Goal: Check status: Check status

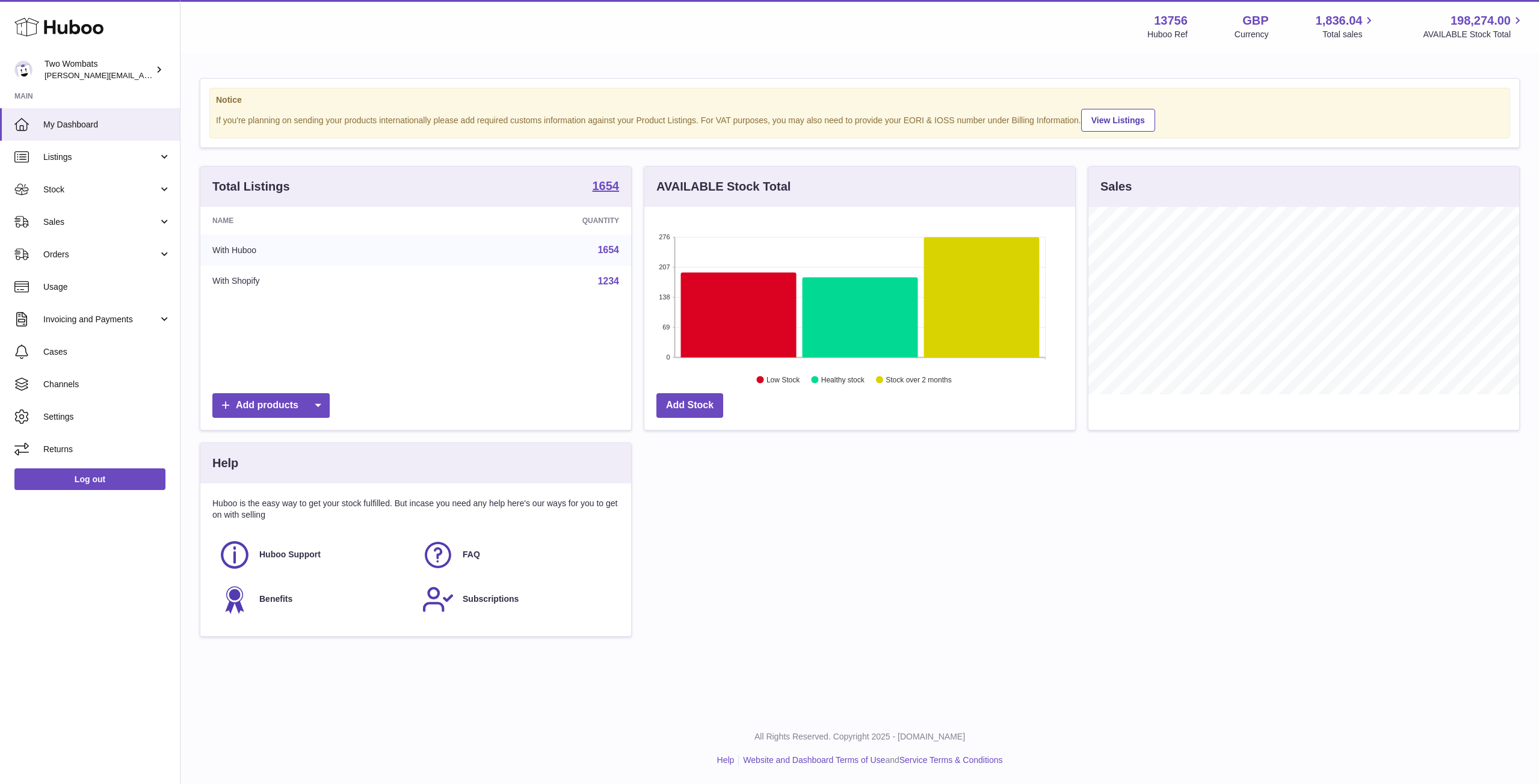
scroll to position [188, 431]
click at [166, 185] on link "Stock" at bounding box center [90, 189] width 180 height 32
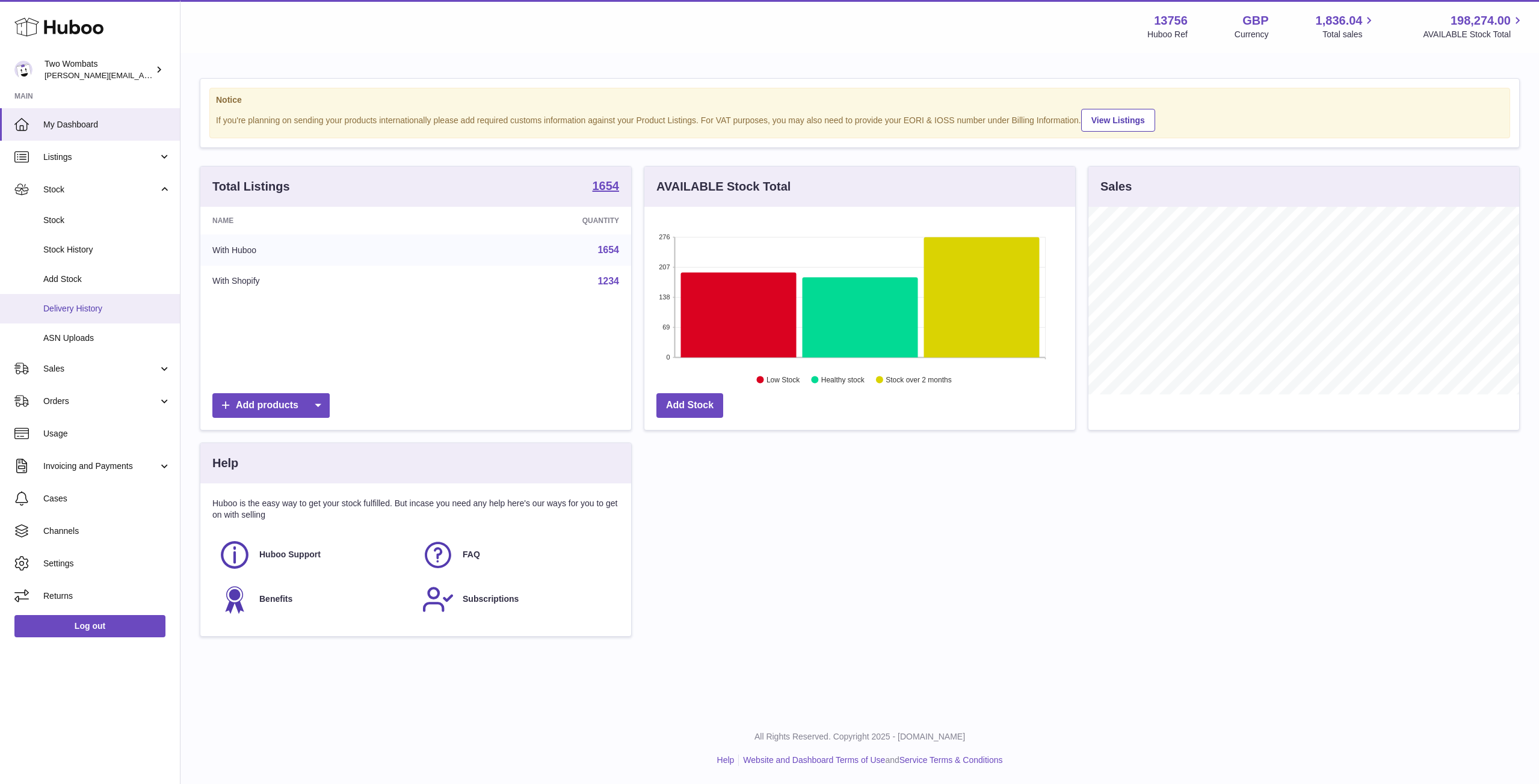
click at [143, 306] on span "Delivery History" at bounding box center [107, 309] width 127 height 11
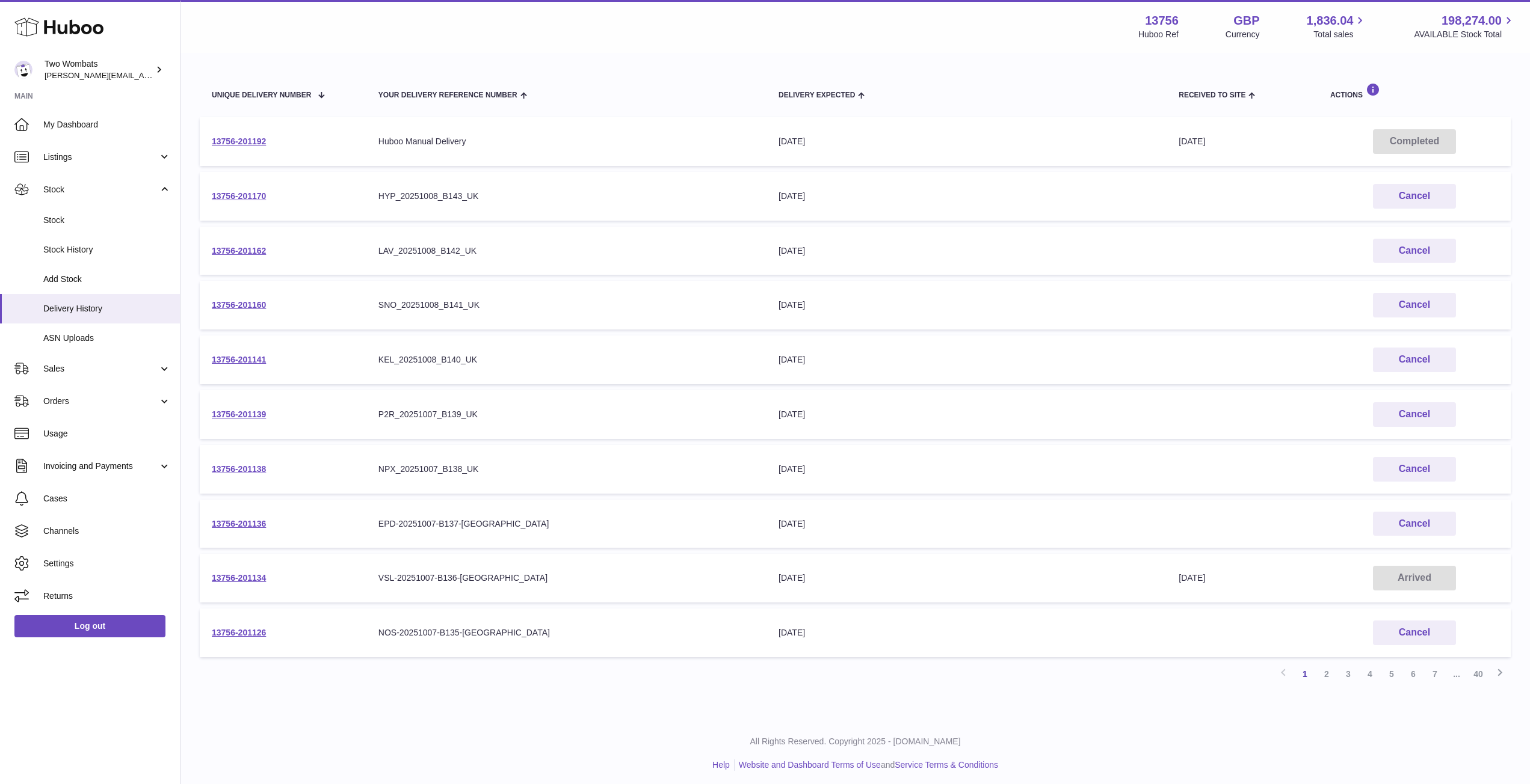
scroll to position [120, 0]
click at [1329, 677] on link "2" at bounding box center [1326, 675] width 22 height 22
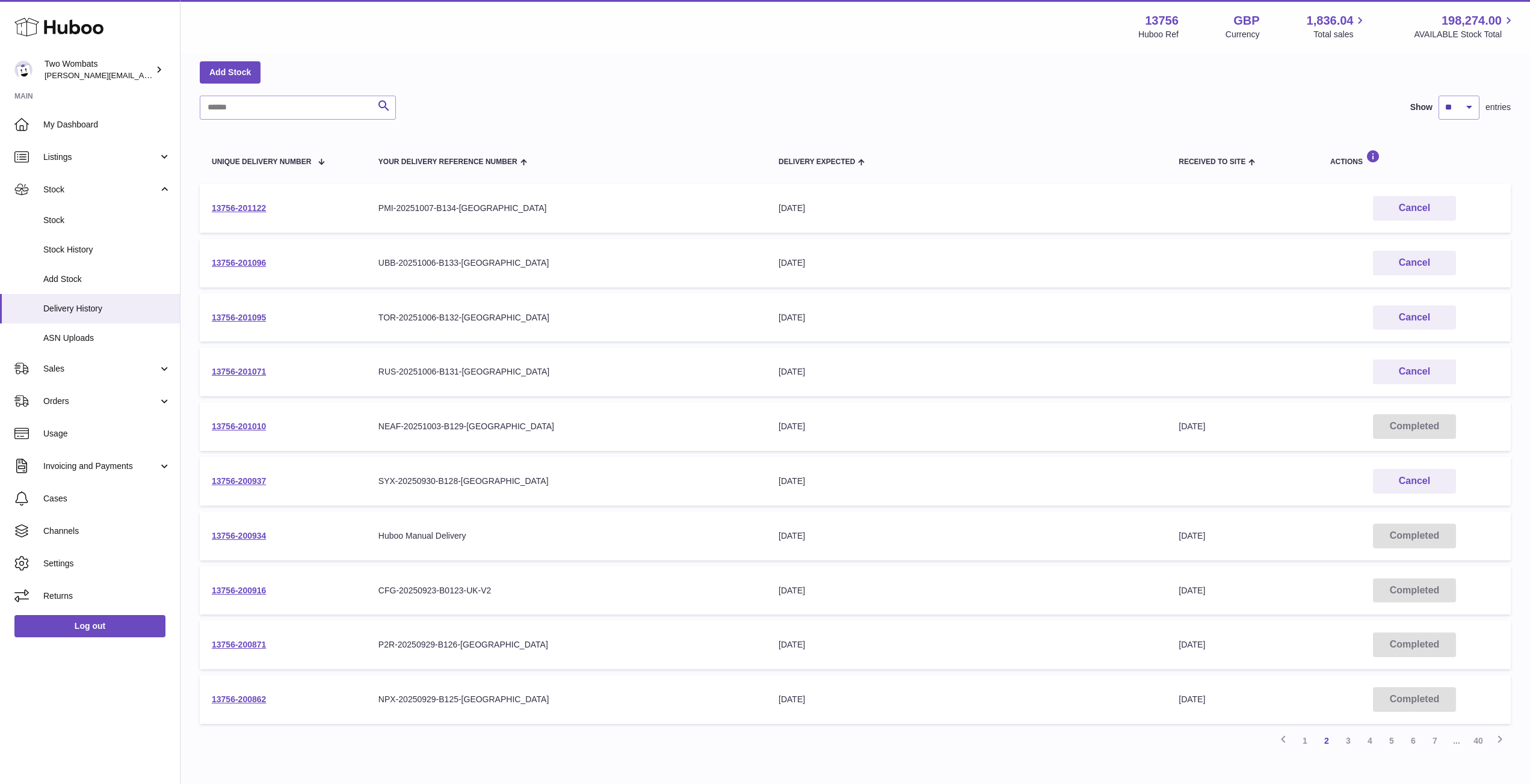
scroll to position [126, 0]
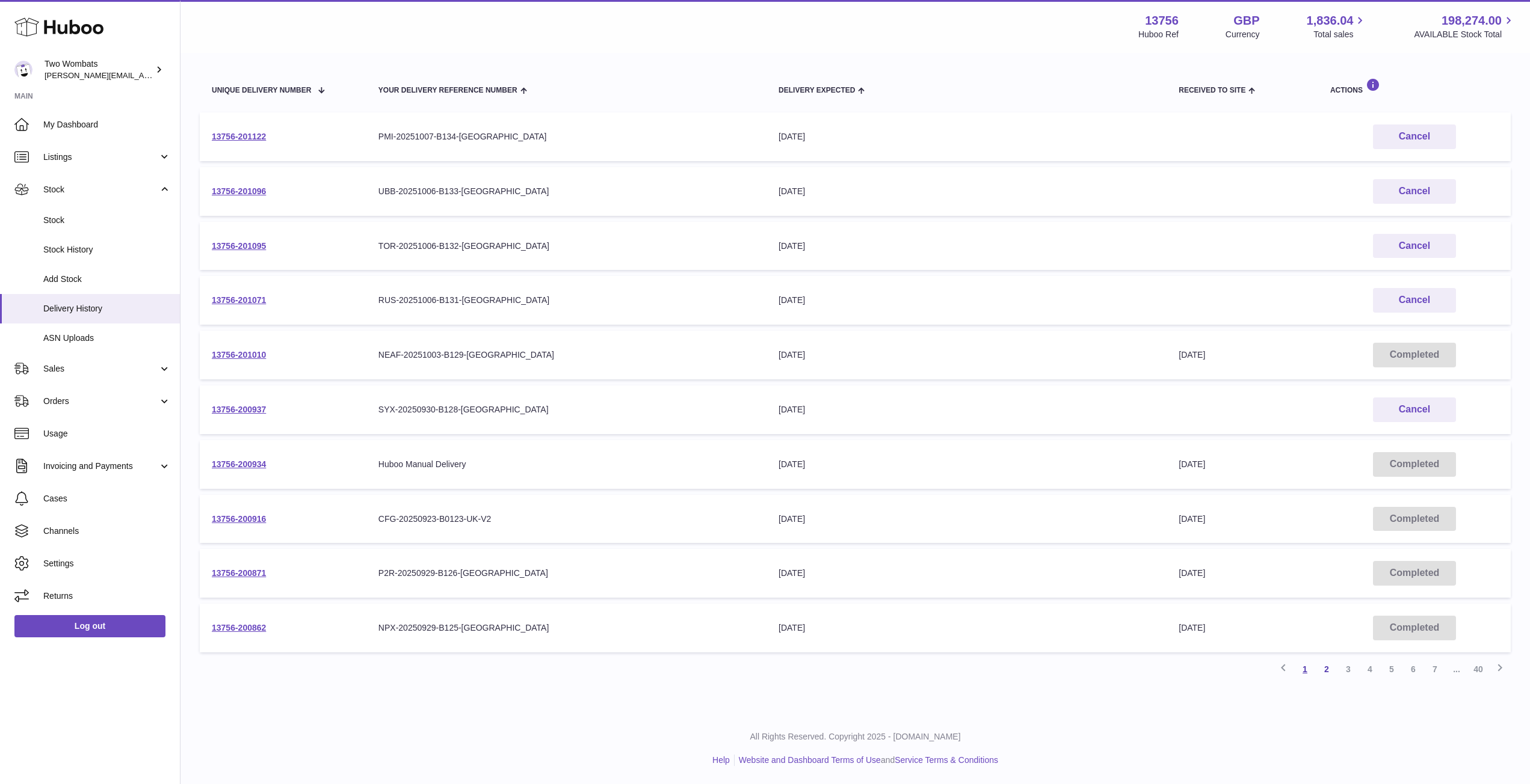
click at [1303, 671] on link "1" at bounding box center [1305, 669] width 22 height 22
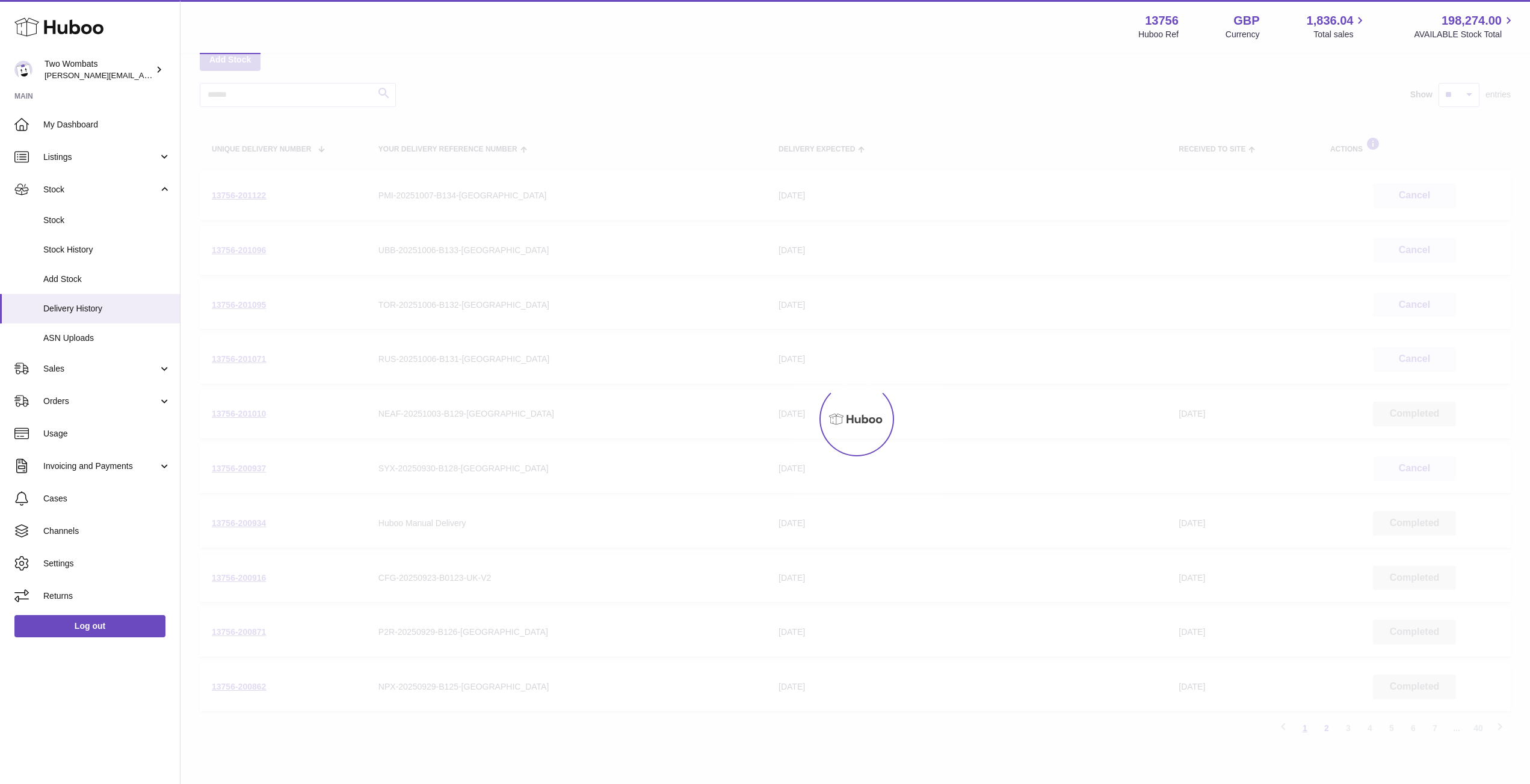
scroll to position [54, 0]
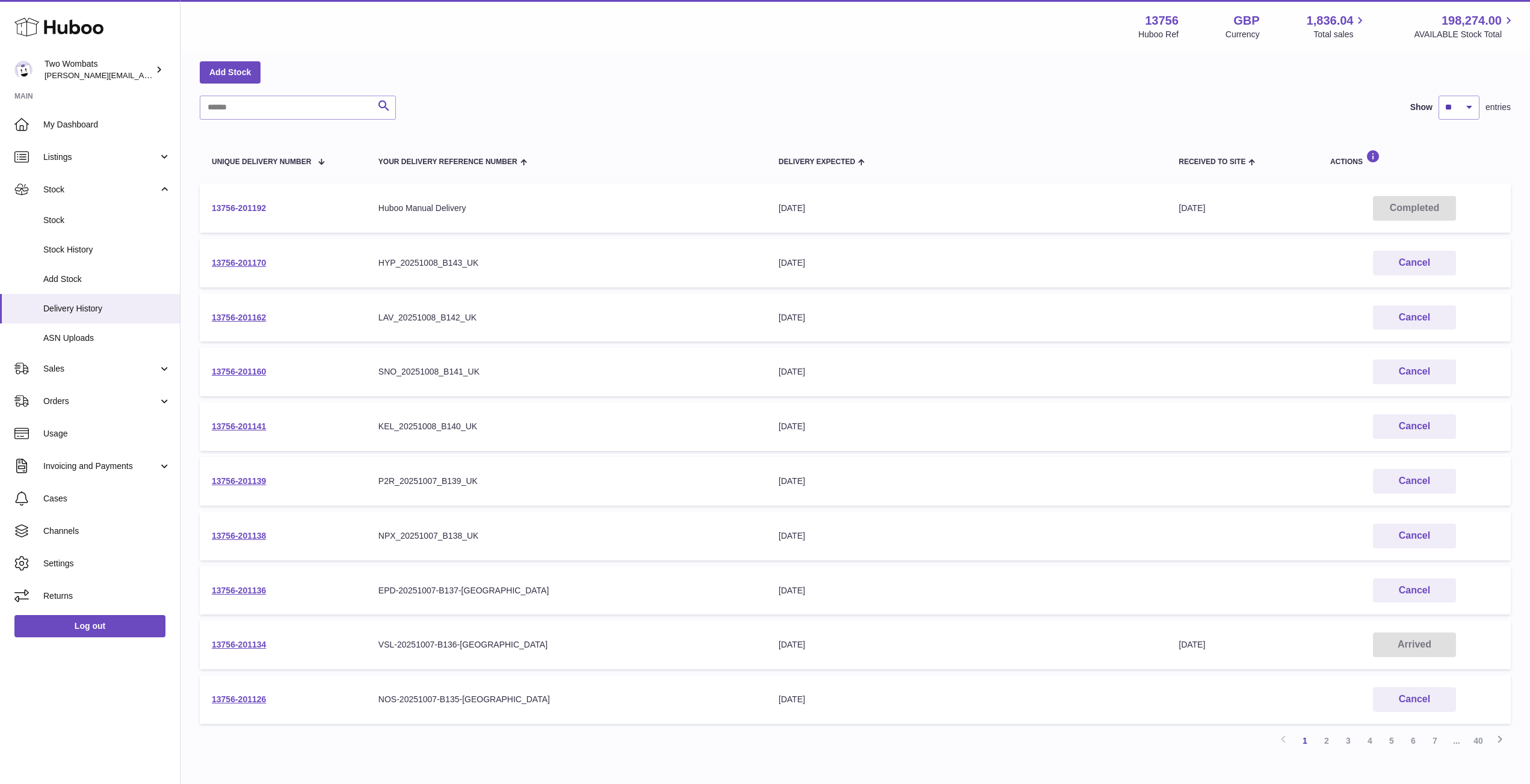
click at [253, 210] on link "13756-201192" at bounding box center [239, 208] width 54 height 10
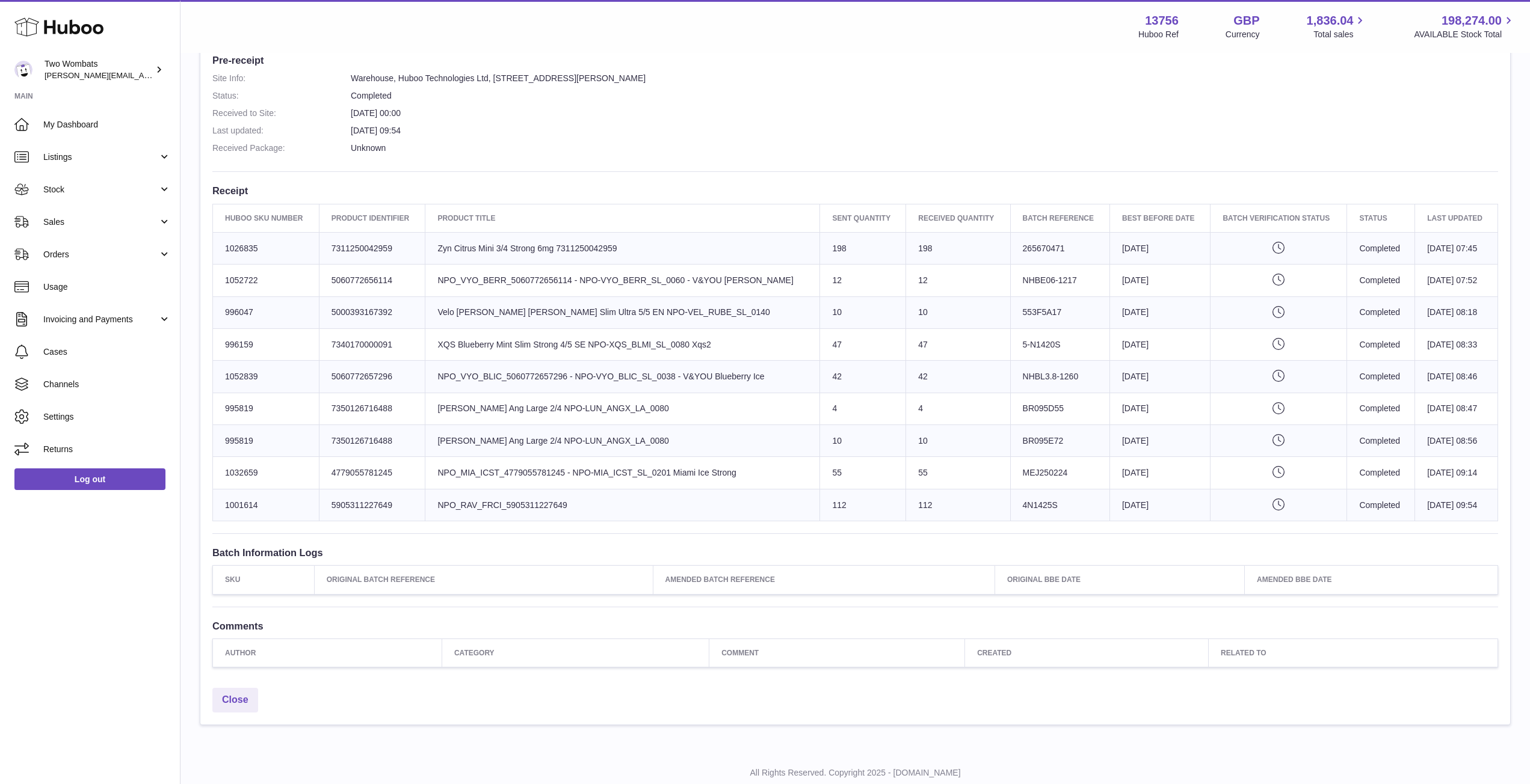
scroll to position [289, 0]
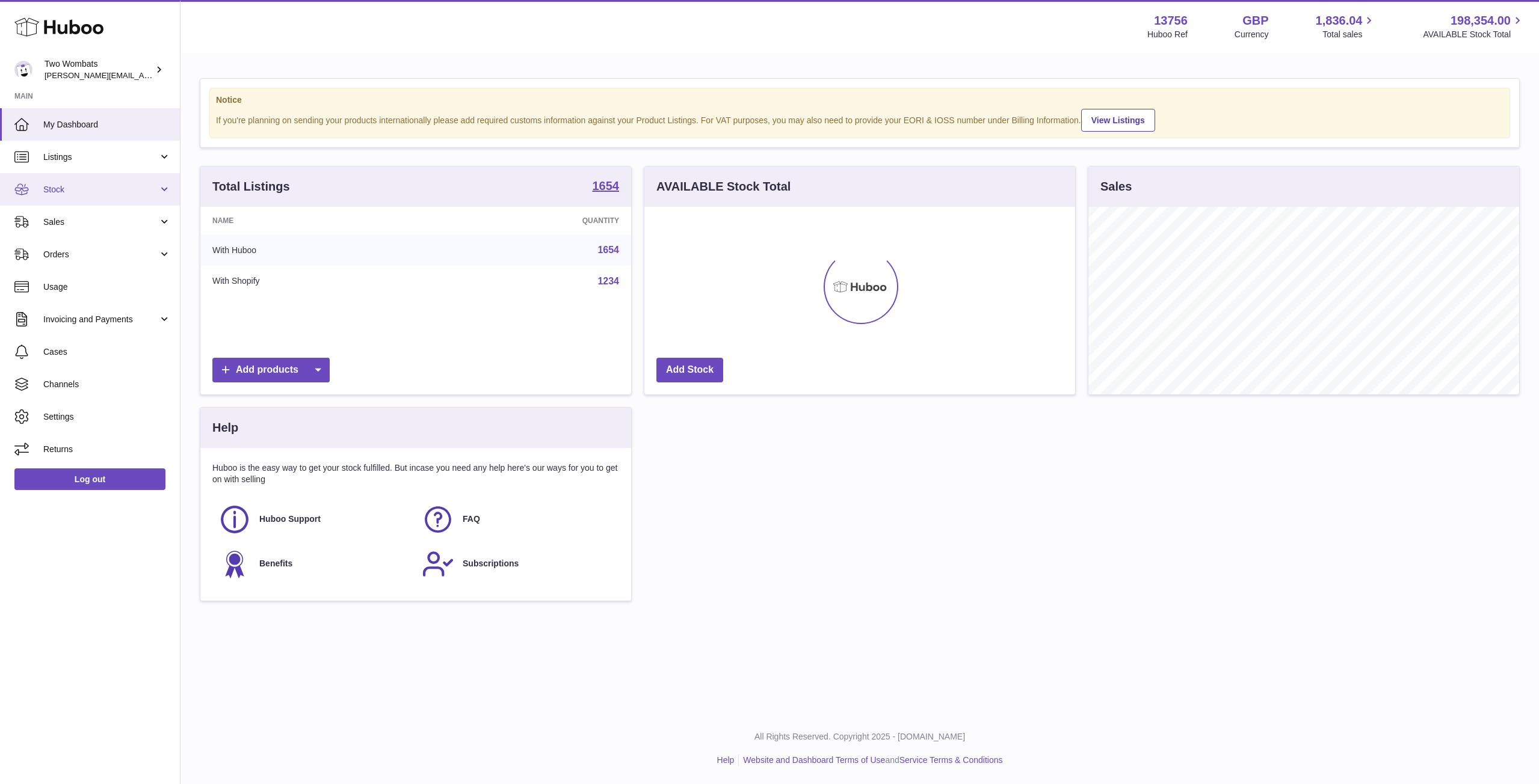
scroll to position [188, 431]
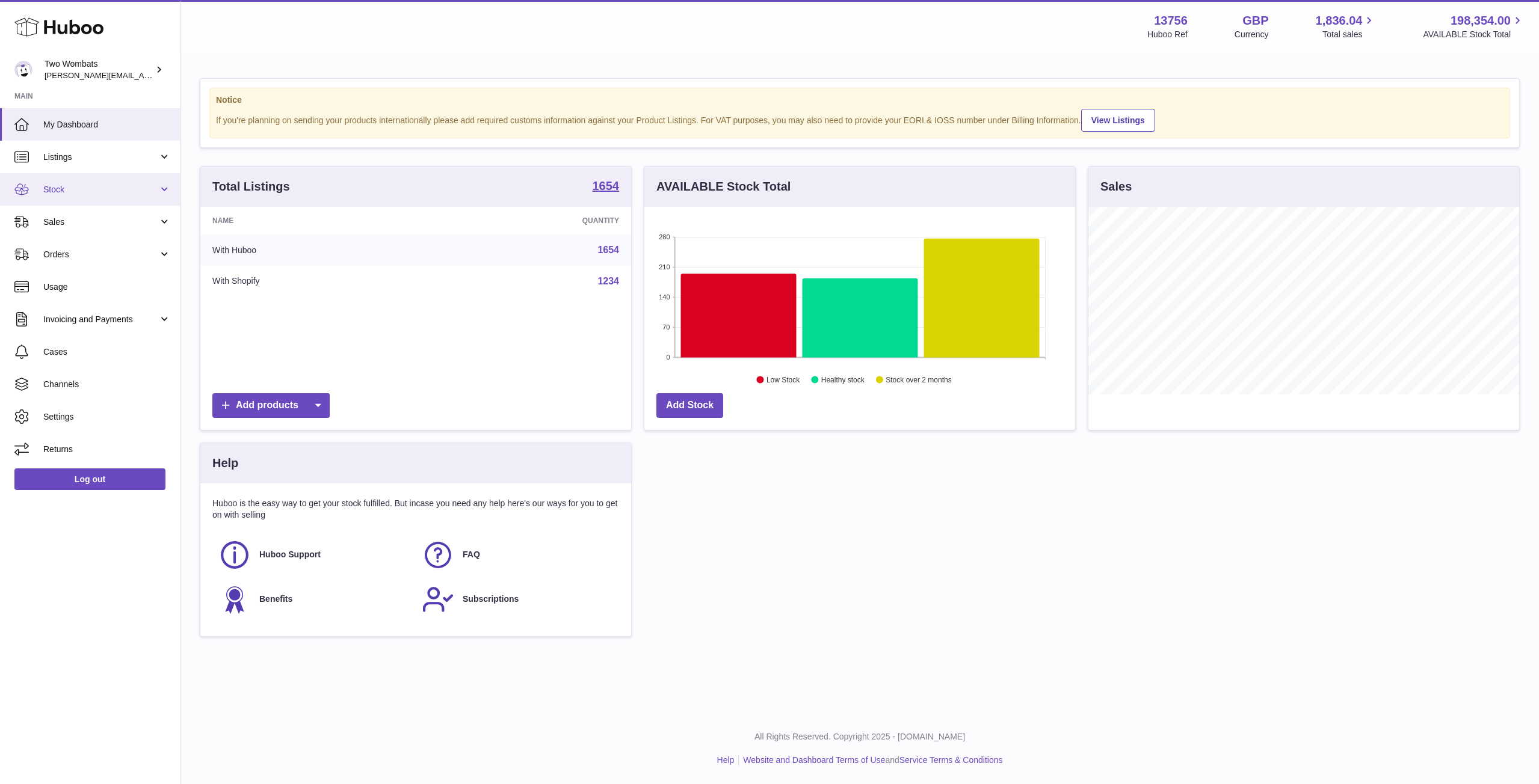
click at [155, 193] on span "Stock" at bounding box center [101, 189] width 115 height 11
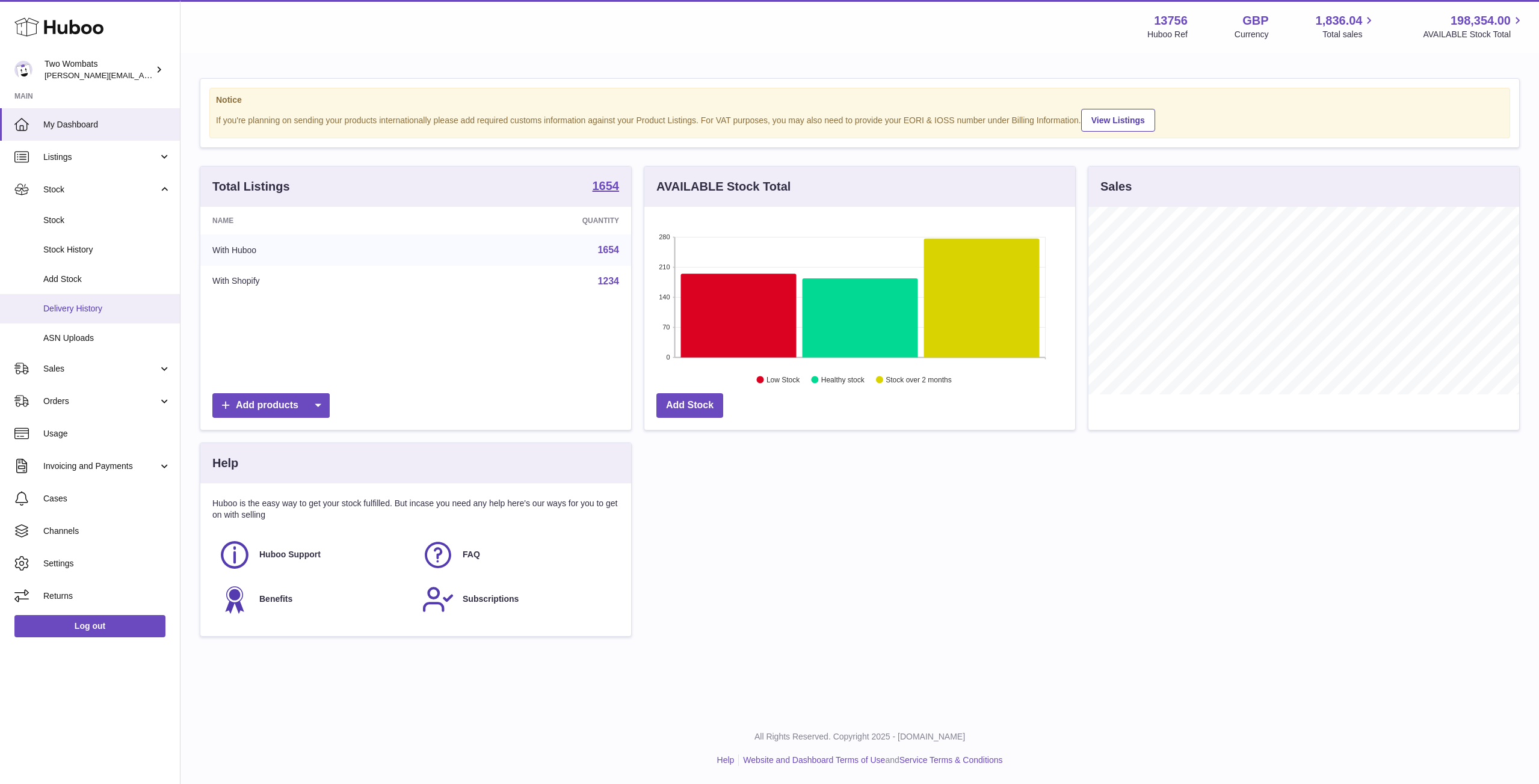
click at [91, 307] on span "Delivery History" at bounding box center [107, 309] width 127 height 11
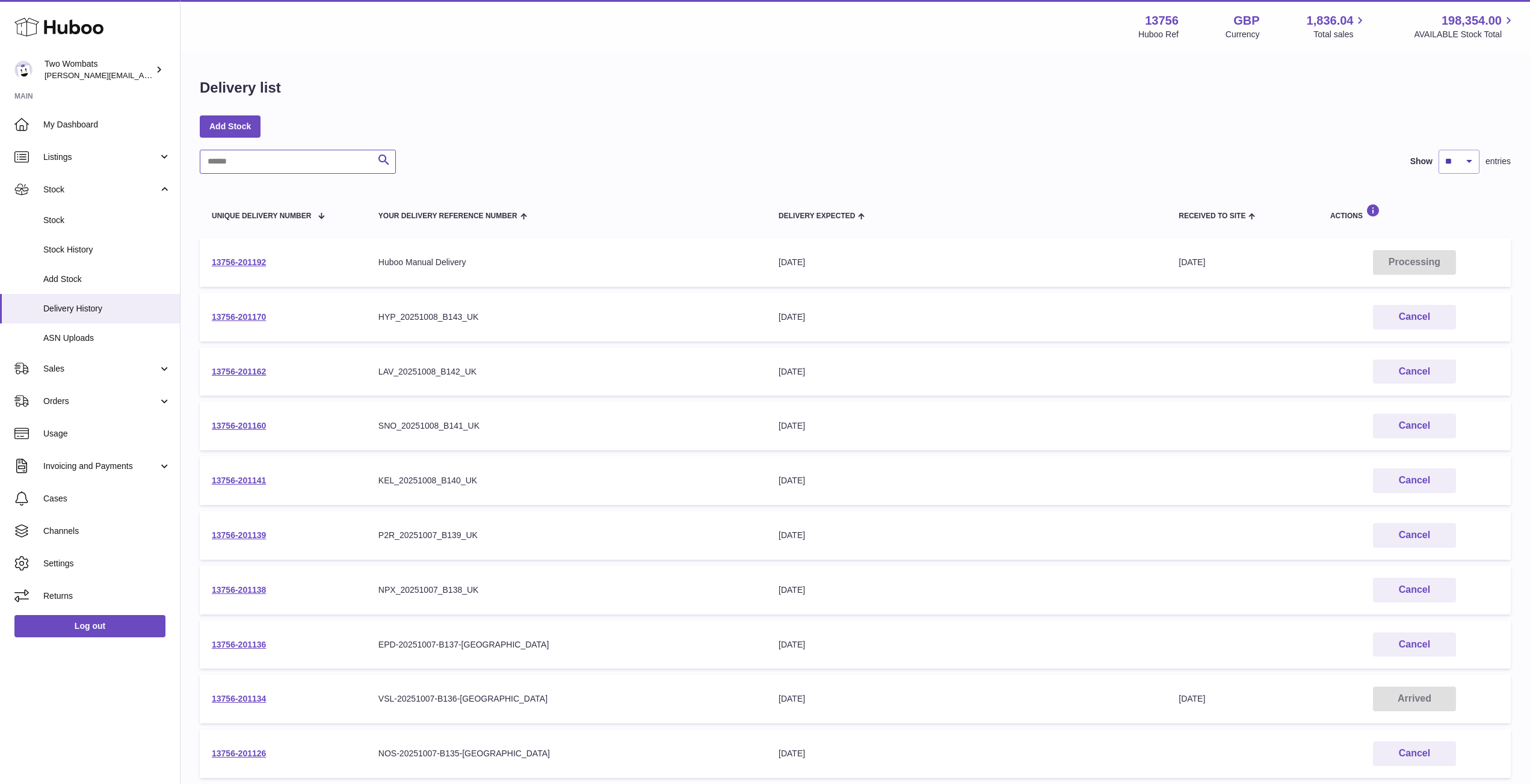
click at [255, 156] on input "text" at bounding box center [298, 162] width 196 height 24
type input "*"
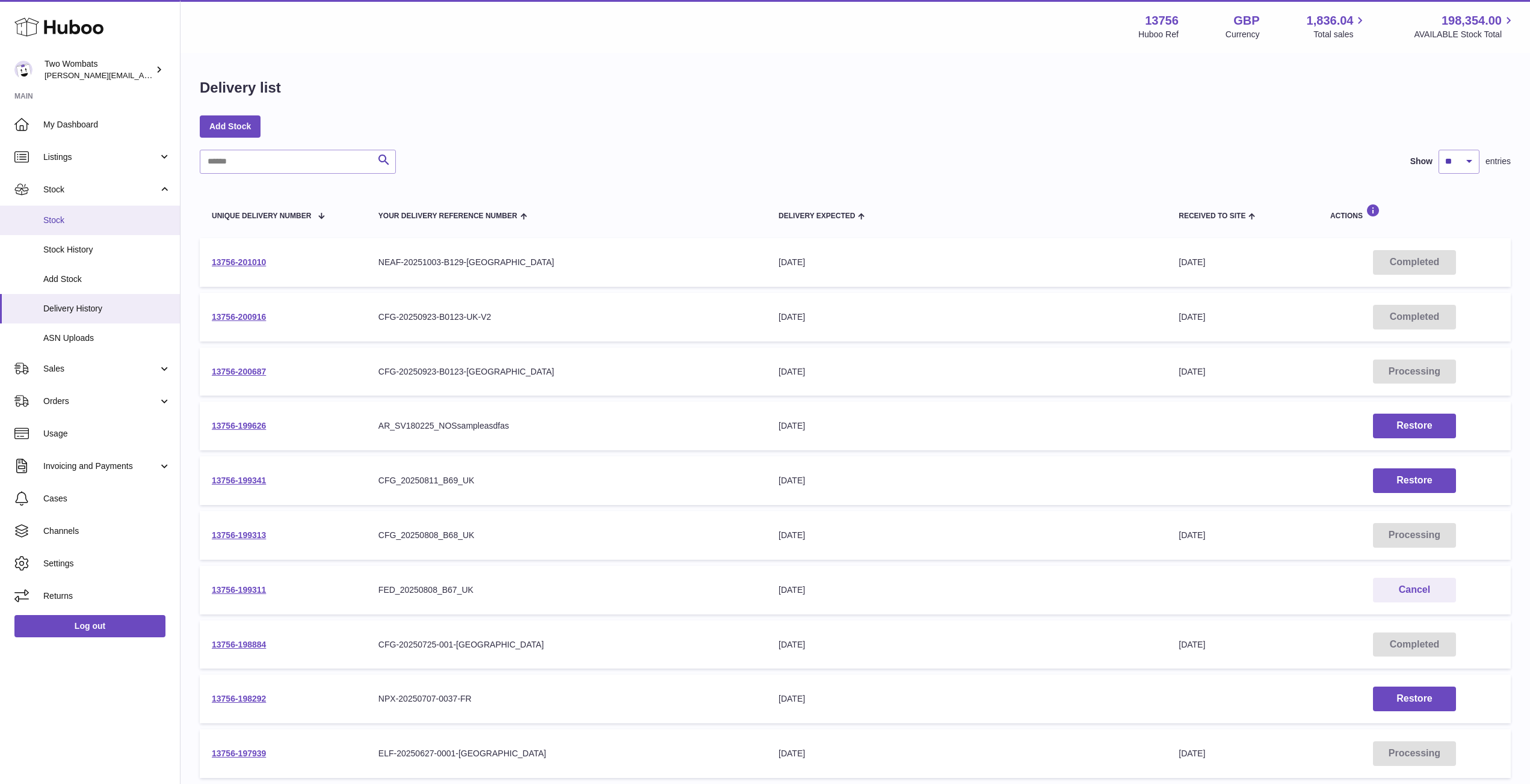
click at [84, 218] on span "Stock" at bounding box center [107, 220] width 127 height 11
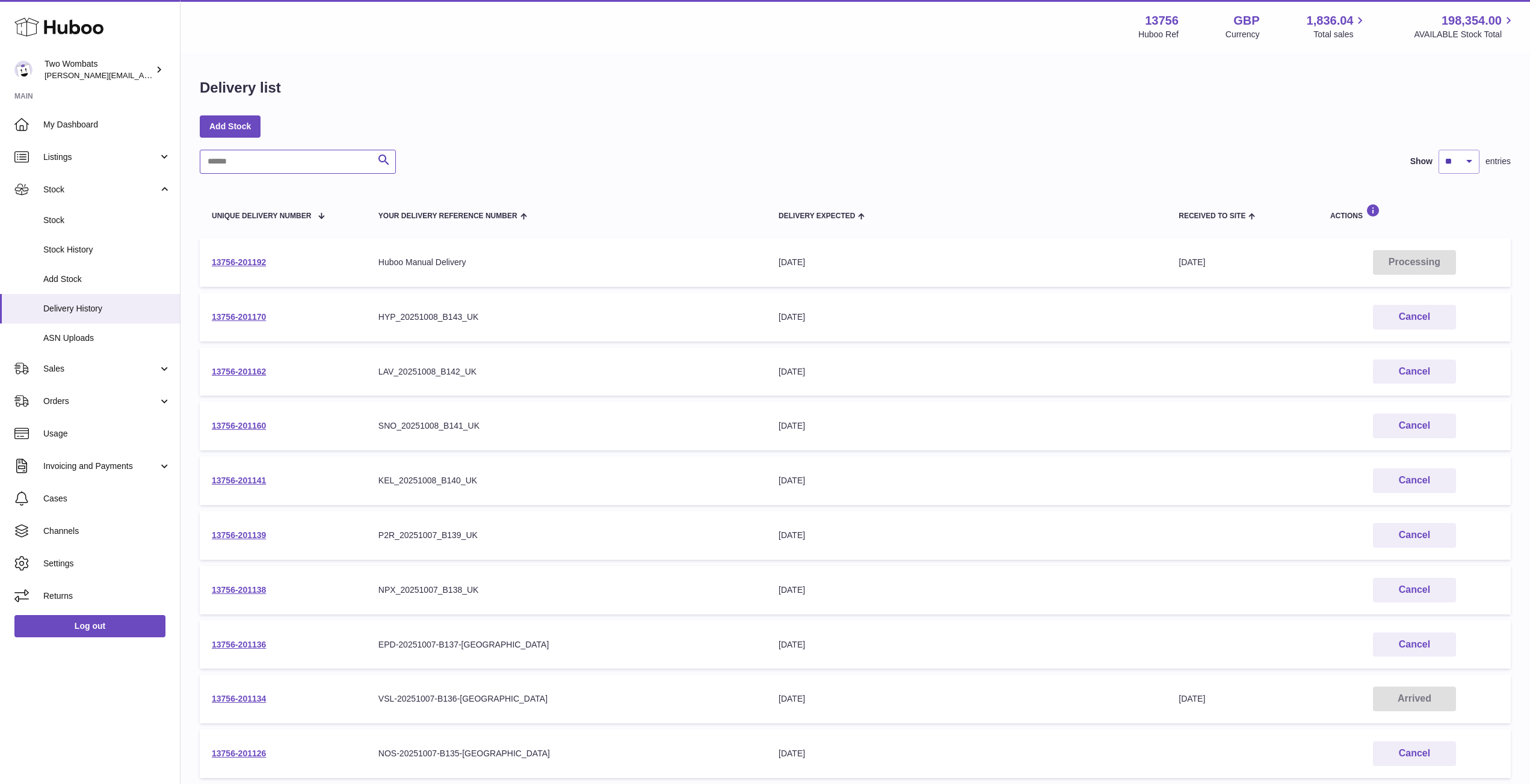
click at [263, 169] on input "text" at bounding box center [298, 162] width 196 height 24
type input "**"
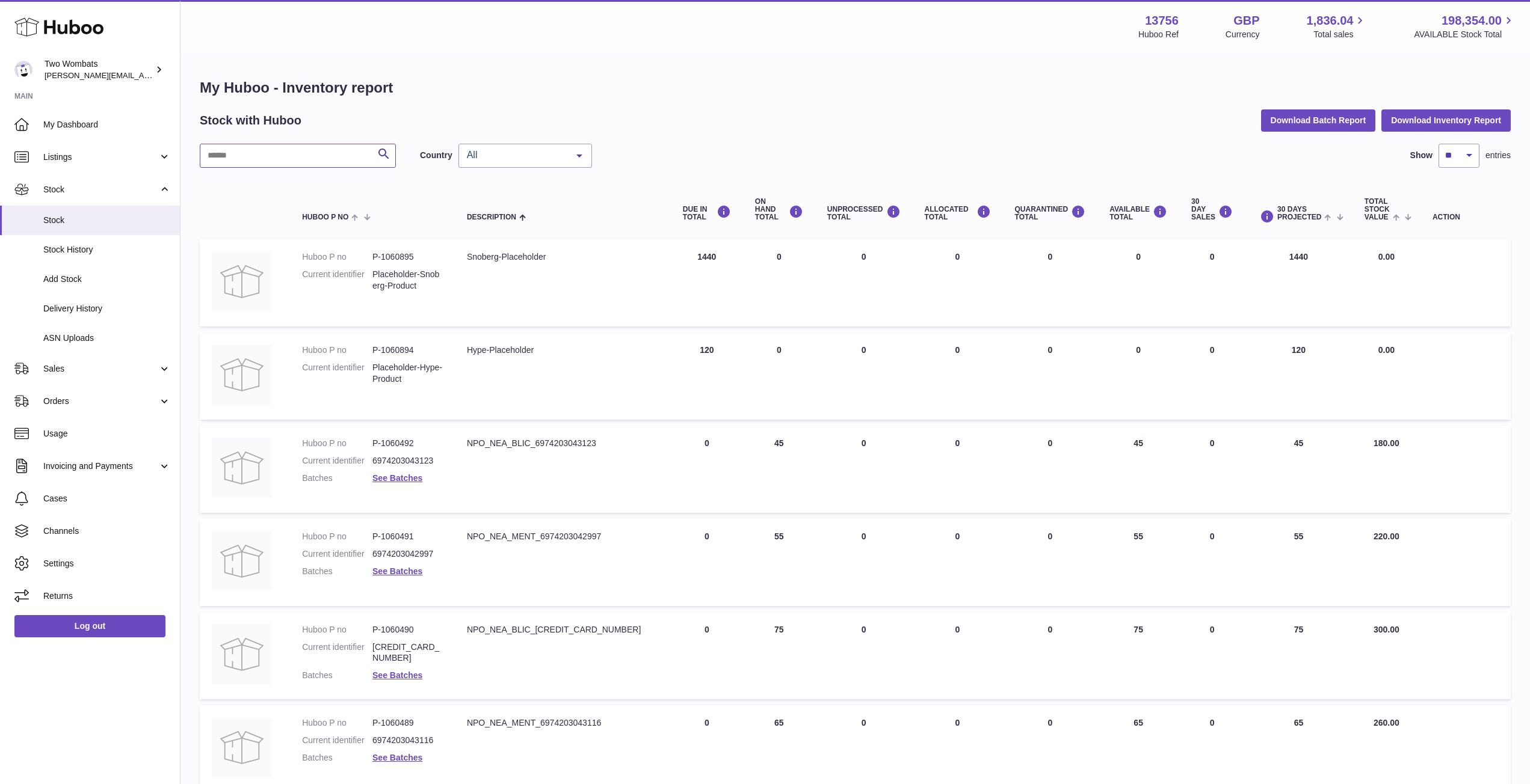
click at [253, 146] on input "text" at bounding box center [298, 156] width 196 height 24
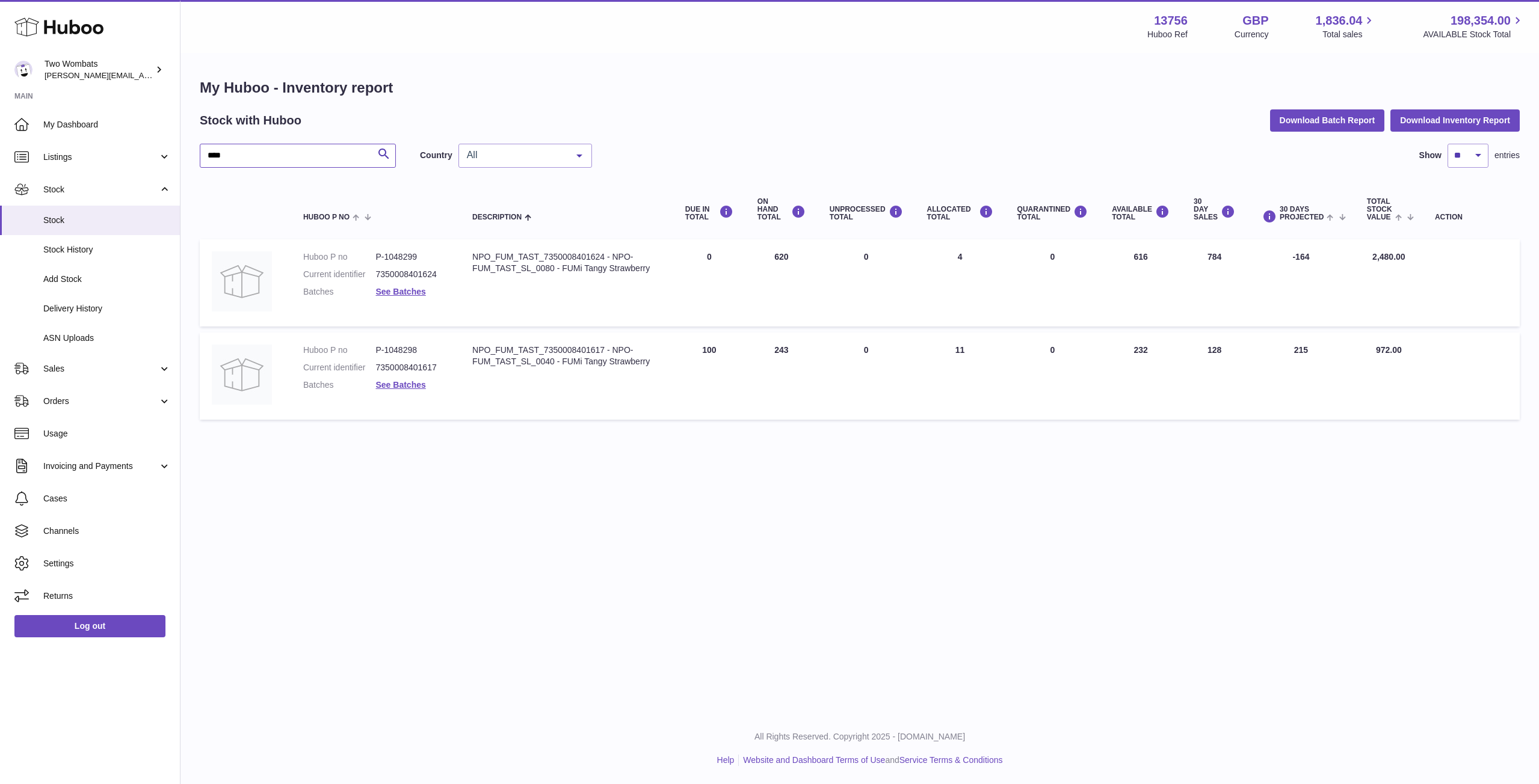
type input "****"
click at [414, 291] on link "See Batches" at bounding box center [401, 291] width 50 height 10
